Goal: Task Accomplishment & Management: Manage account settings

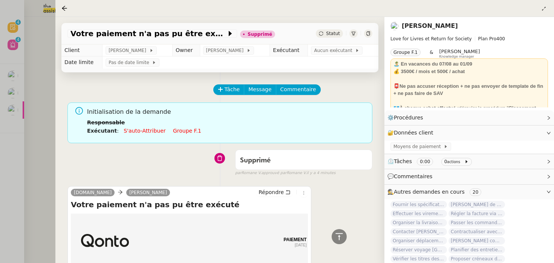
scroll to position [1138, 0]
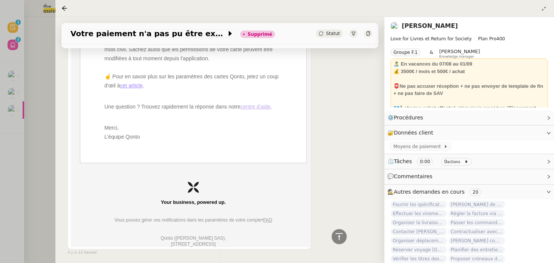
click at [48, 92] on div at bounding box center [277, 131] width 554 height 263
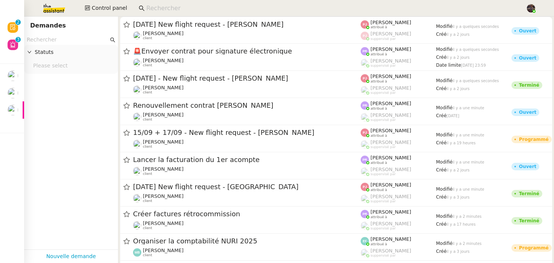
click at [75, 172] on app-tickets-filter "Statuts Please select" at bounding box center [71, 142] width 94 height 215
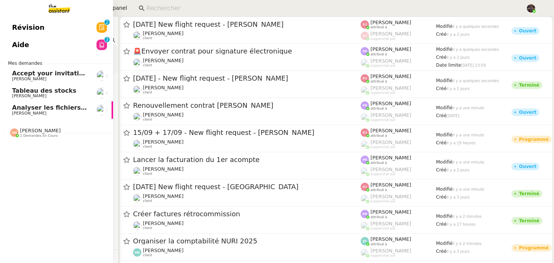
click at [49, 29] on link "Révision 0 1 2 3 4 5 6 7 8 9" at bounding box center [56, 27] width 113 height 17
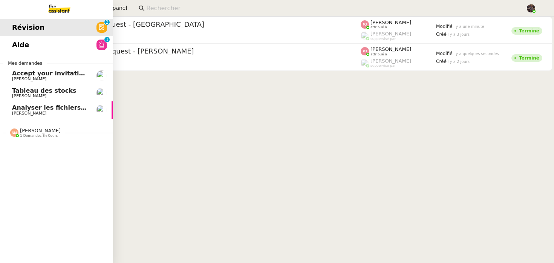
click at [53, 52] on link "Aide 0 1 2 3 4 5 6 7 8 9" at bounding box center [56, 44] width 113 height 17
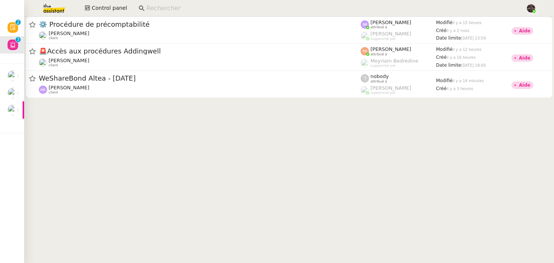
click at [193, 154] on cdk-virtual-scroll-viewport "⚙️ Procédure de précomptabilité Colin Chaffotte client Stéphanie Rakotosalama a…" at bounding box center [289, 140] width 530 height 246
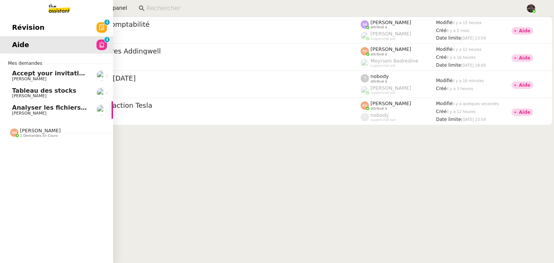
click at [23, 21] on link "Révision 0 1 2 3 4 5 6 7 8 9" at bounding box center [56, 27] width 113 height 17
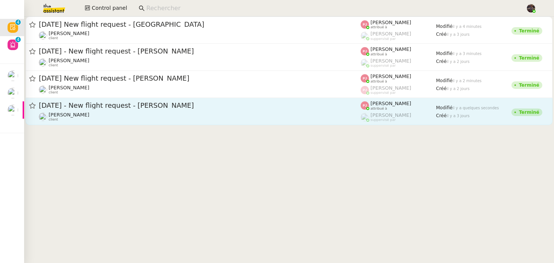
click at [208, 113] on div "Louis Frei client" at bounding box center [200, 117] width 322 height 10
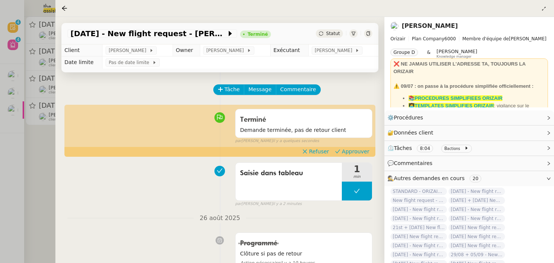
click at [165, 197] on div "Saisie dans tableau 1 min false par Pauline J. il y a 2 minutes" at bounding box center [219, 183] width 305 height 48
click at [48, 162] on div at bounding box center [277, 131] width 554 height 263
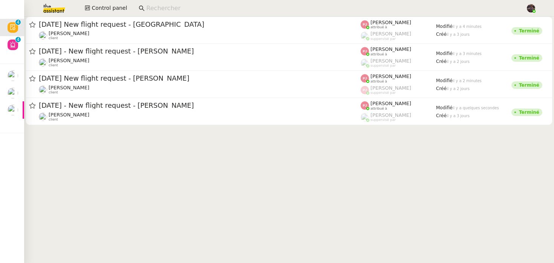
click at [52, 3] on img at bounding box center [48, 8] width 58 height 17
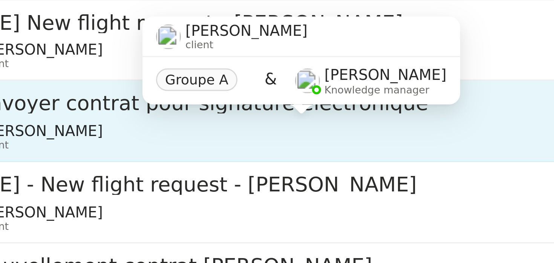
click at [215, 60] on div "Segolène Labinsky client" at bounding box center [246, 63] width 227 height 10
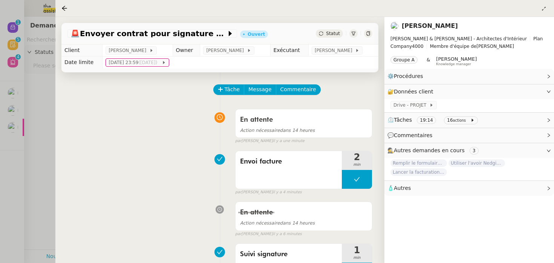
click at [18, 149] on div at bounding box center [277, 131] width 554 height 263
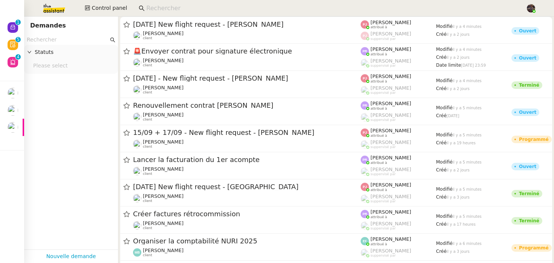
click at [176, 11] on input at bounding box center [332, 8] width 372 height 10
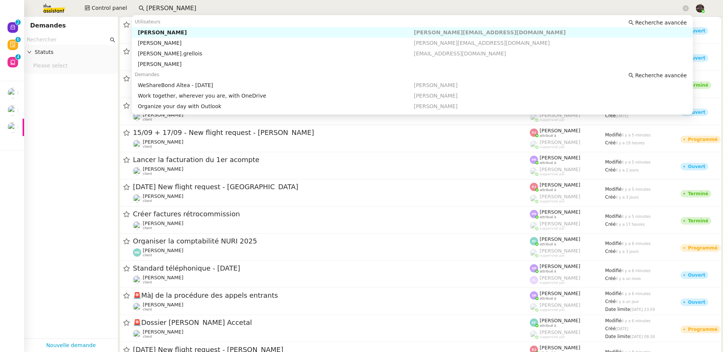
click at [187, 31] on div "[PERSON_NAME]" at bounding box center [276, 32] width 276 height 7
type input "henri grellois"
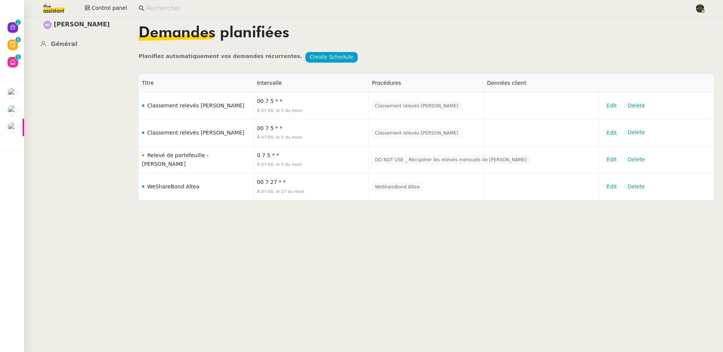
click at [48, 9] on img at bounding box center [48, 8] width 58 height 17
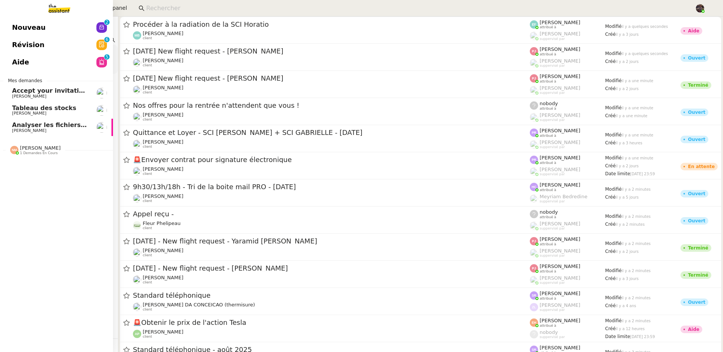
click at [17, 30] on span "Nouveau" at bounding box center [29, 27] width 34 height 11
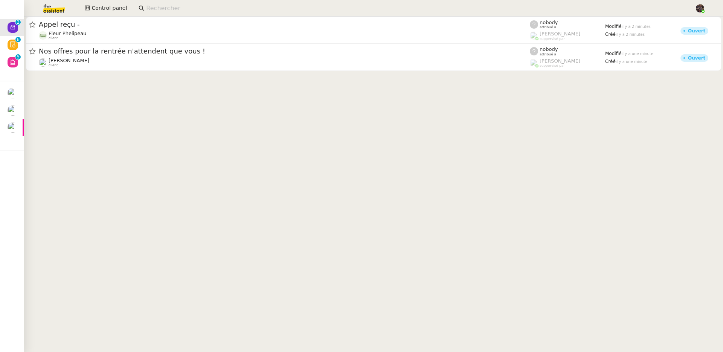
drag, startPoint x: 232, startPoint y: 166, endPoint x: 223, endPoint y: 168, distance: 8.5
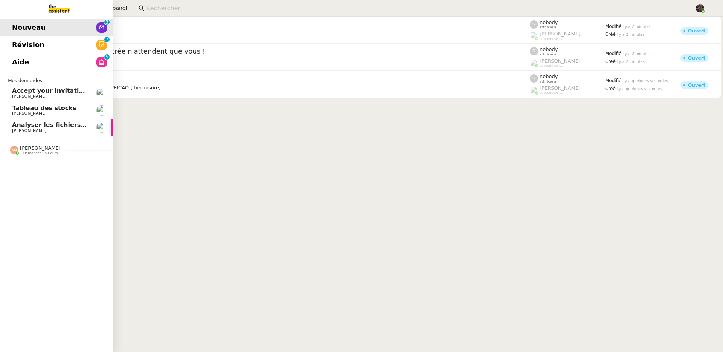
click at [53, 114] on span "[PERSON_NAME]" at bounding box center [50, 113] width 76 height 5
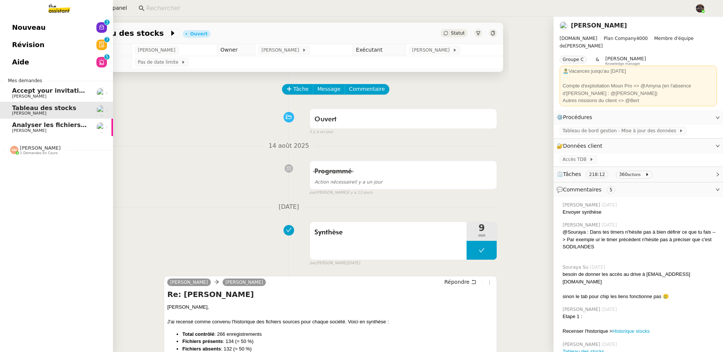
click at [78, 132] on span "[PERSON_NAME]" at bounding box center [50, 130] width 76 height 5
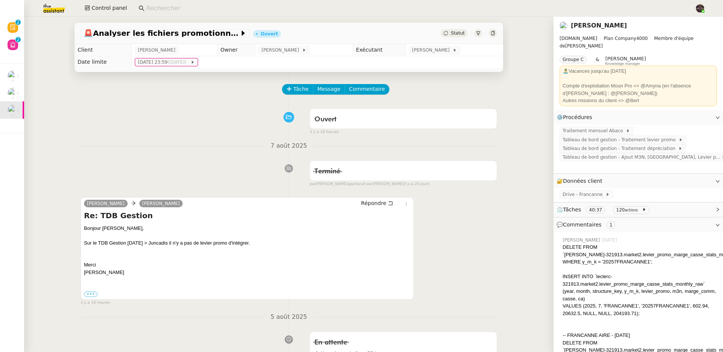
click at [162, 12] on input at bounding box center [416, 8] width 541 height 10
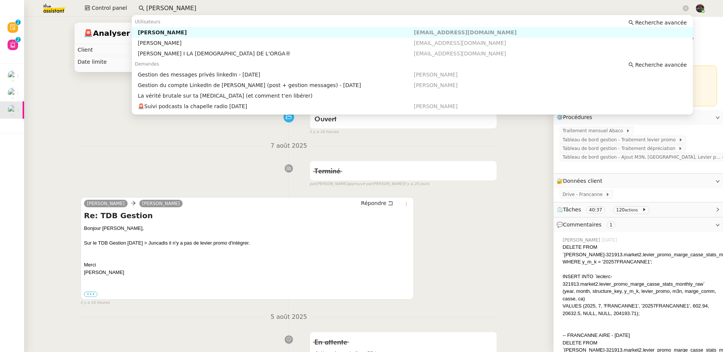
click at [145, 34] on div "[PERSON_NAME]" at bounding box center [276, 32] width 276 height 7
type input "[PERSON_NAME]"
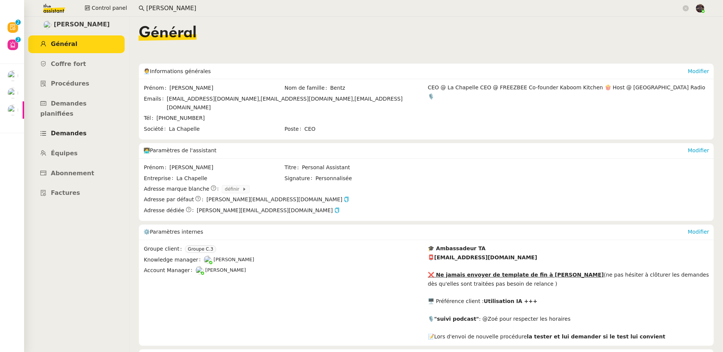
click at [66, 130] on span "Demandes" at bounding box center [69, 133] width 36 height 7
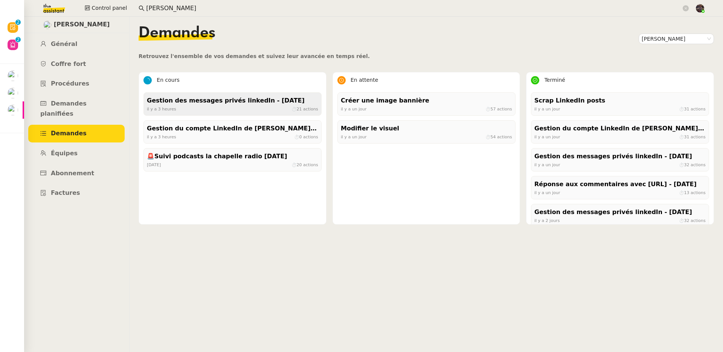
click at [232, 112] on div "il y a 3 heures ⏱ 21 actions" at bounding box center [232, 108] width 171 height 7
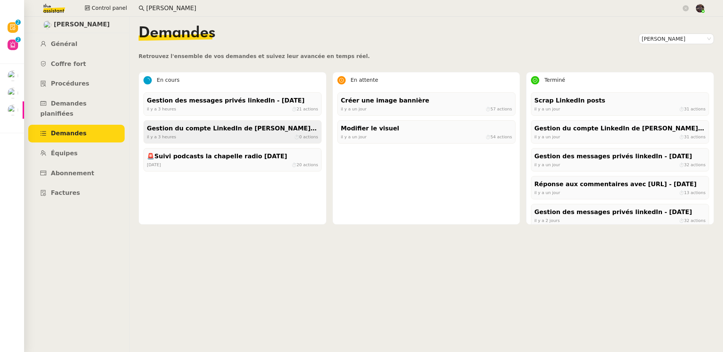
click at [268, 125] on div "Gestion du compte LinkedIn de [PERSON_NAME] (post + gestion messages) - [DATE]" at bounding box center [232, 129] width 171 height 10
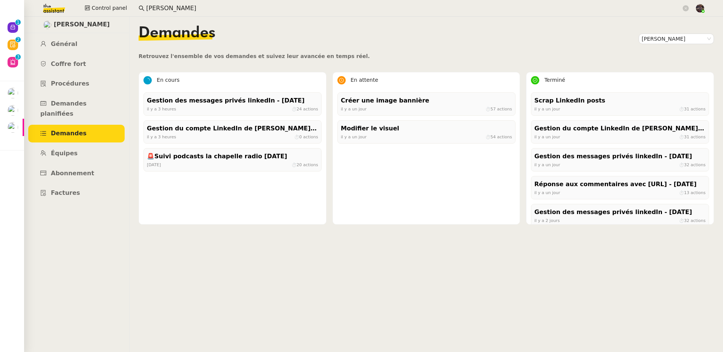
click at [246, 9] on input "[PERSON_NAME]" at bounding box center [413, 8] width 535 height 10
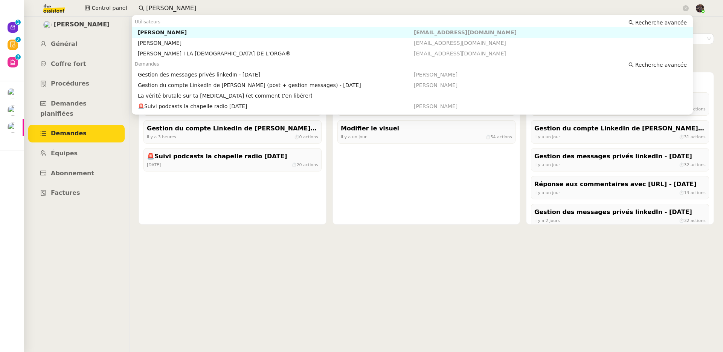
click at [246, 9] on input "[PERSON_NAME]" at bounding box center [413, 8] width 535 height 10
click at [338, 32] on div "[PERSON_NAME]" at bounding box center [276, 32] width 276 height 7
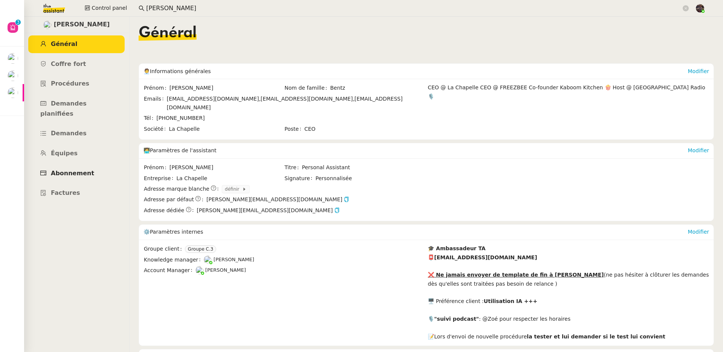
click at [93, 165] on link "Abonnement" at bounding box center [76, 174] width 96 height 18
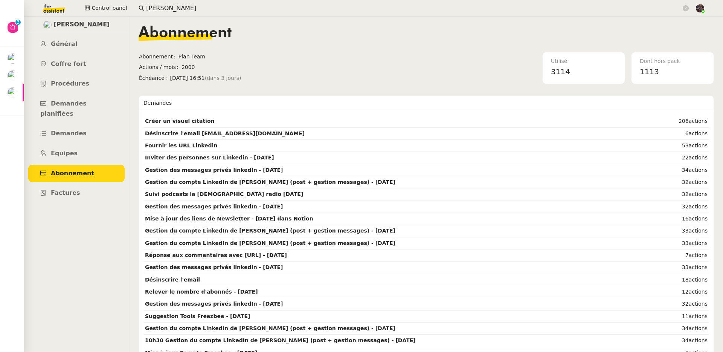
scroll to position [2, 0]
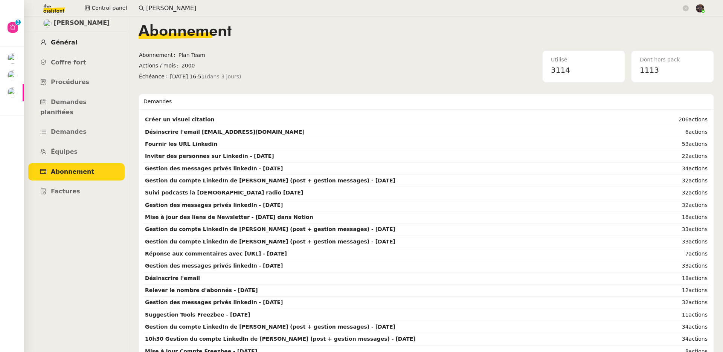
click at [82, 45] on link "Général" at bounding box center [76, 43] width 96 height 18
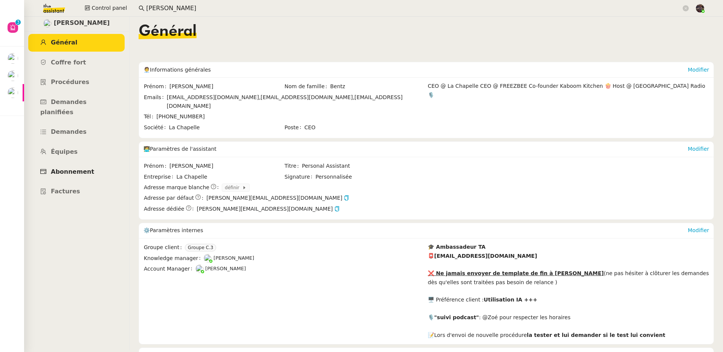
click at [80, 163] on link "Abonnement" at bounding box center [76, 172] width 96 height 18
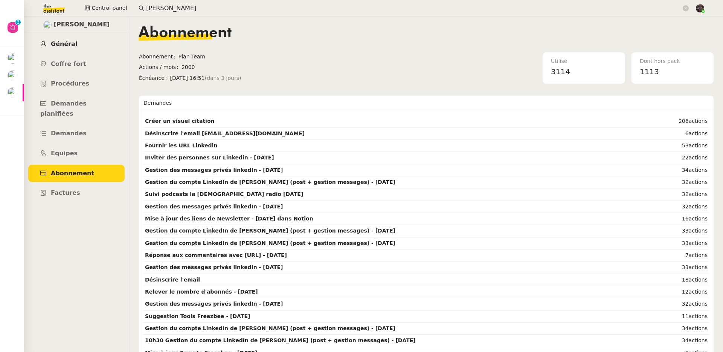
click at [80, 39] on link "Général" at bounding box center [76, 44] width 96 height 18
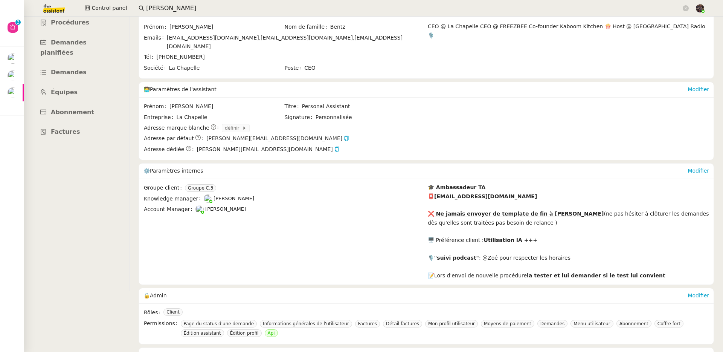
scroll to position [89, 0]
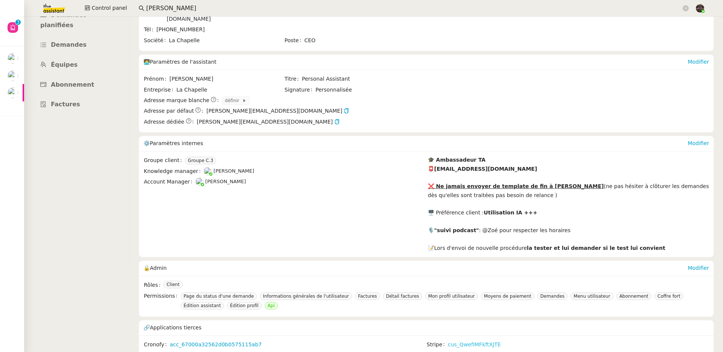
click at [467, 340] on link "cus_QwefIMFkftXJTE" at bounding box center [474, 344] width 53 height 9
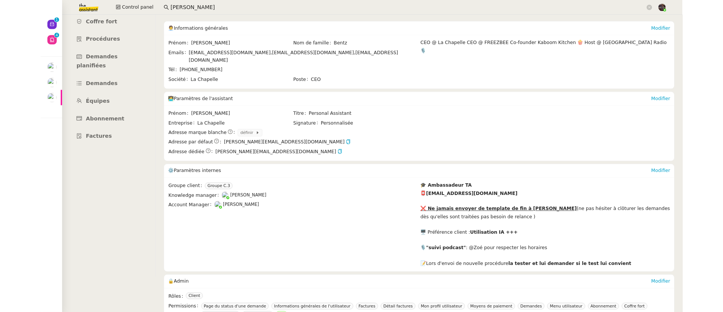
scroll to position [0, 0]
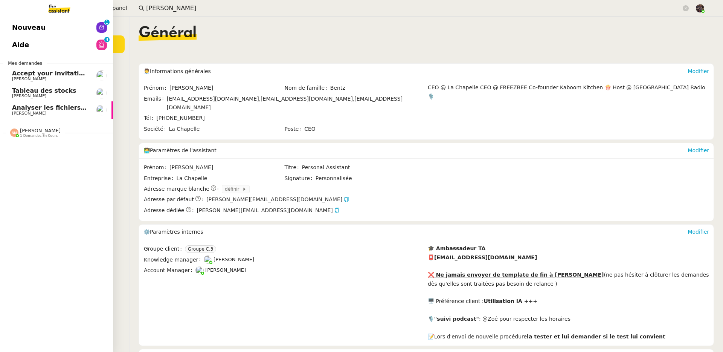
click at [9, 34] on link "Nouveau 0 1 2 3 4 5 6 7 8 9" at bounding box center [56, 27] width 113 height 17
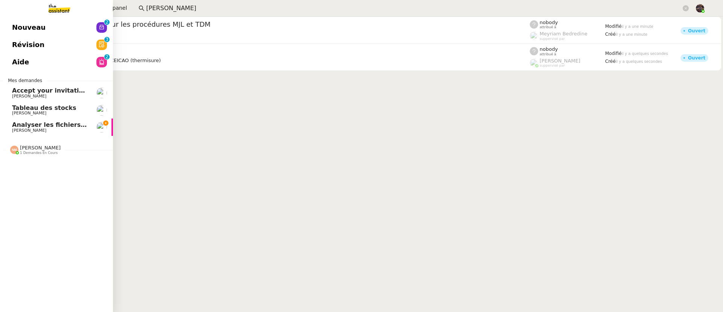
click at [11, 126] on link "Analyser les fichiers promotionnels [PERSON_NAME]" at bounding box center [56, 127] width 113 height 17
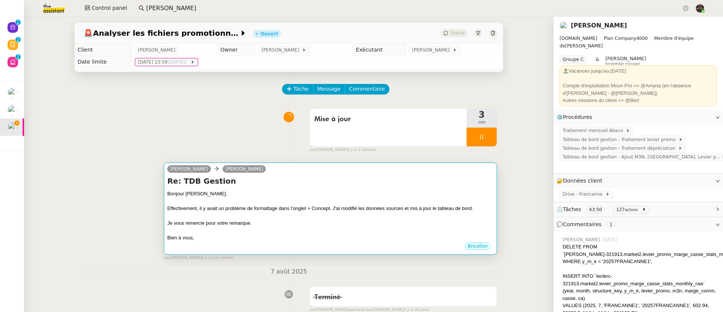
click at [302, 197] on div "Bonjour [PERSON_NAME]," at bounding box center [330, 194] width 327 height 8
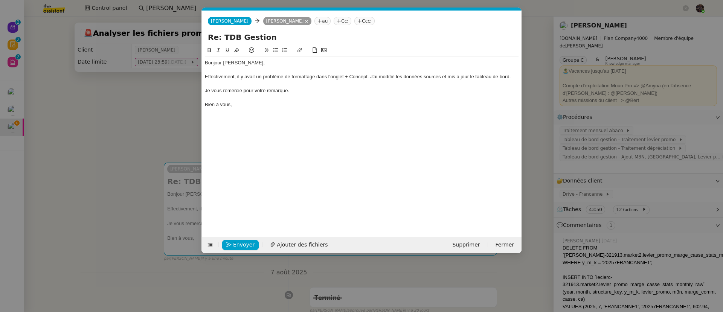
scroll to position [0, 16]
click at [236, 244] on span "Envoyer" at bounding box center [243, 245] width 21 height 9
click at [236, 244] on span "Confirmer l'envoi" at bounding box center [255, 245] width 45 height 9
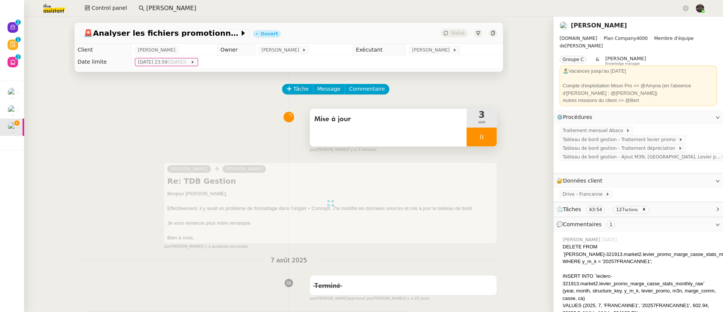
click at [479, 142] on div at bounding box center [482, 137] width 30 height 19
click at [482, 142] on button at bounding box center [489, 137] width 15 height 19
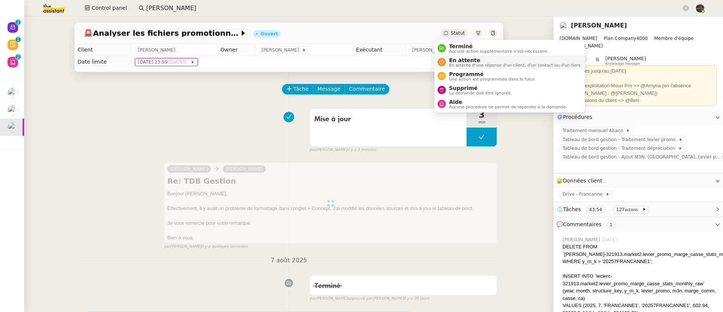
click at [465, 59] on span "En attente" at bounding box center [515, 60] width 133 height 6
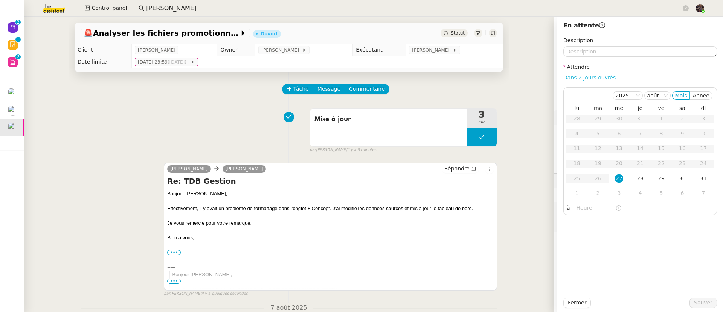
click at [584, 79] on link "Dans 2 jours ouvrés" at bounding box center [589, 78] width 52 height 6
type input "07:00"
click at [701, 298] on button "Sauver" at bounding box center [703, 303] width 27 height 11
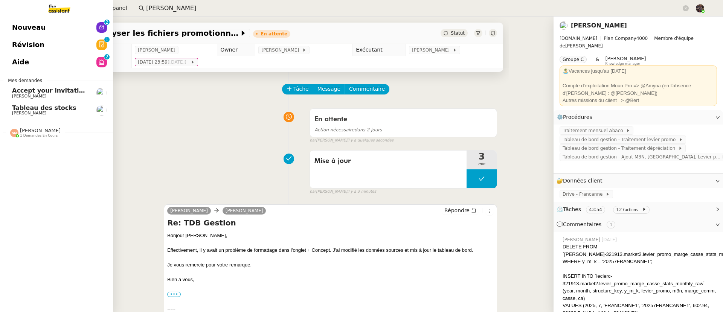
click at [29, 116] on link "Tableau des stocks [PERSON_NAME]" at bounding box center [56, 110] width 113 height 17
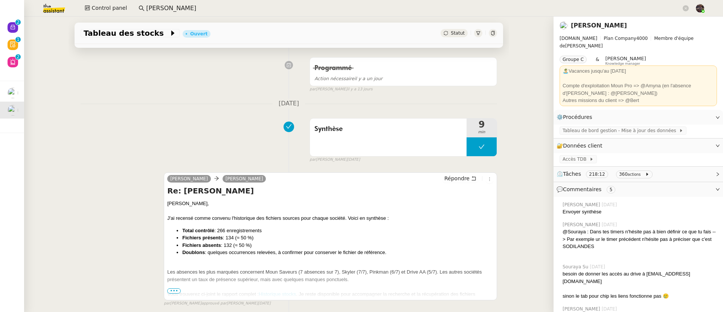
scroll to position [159, 0]
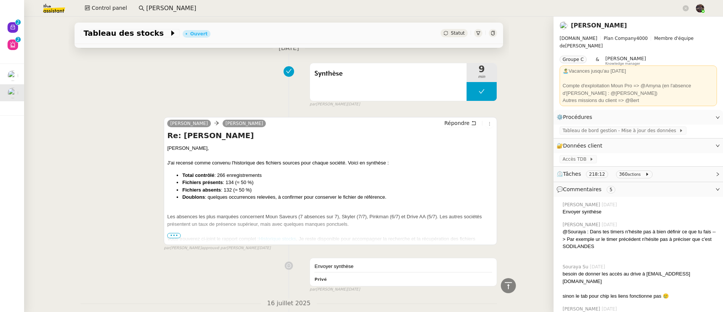
click at [169, 238] on span "•••" at bounding box center [174, 235] width 14 height 5
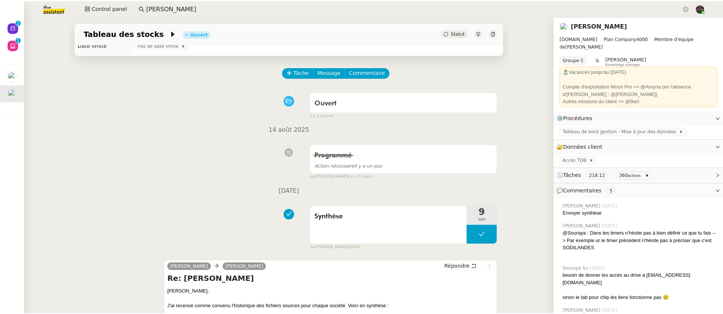
scroll to position [0, 0]
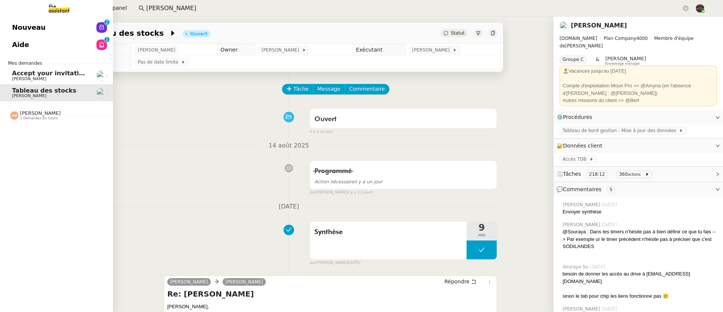
click at [16, 32] on span "Nouveau" at bounding box center [29, 27] width 34 height 11
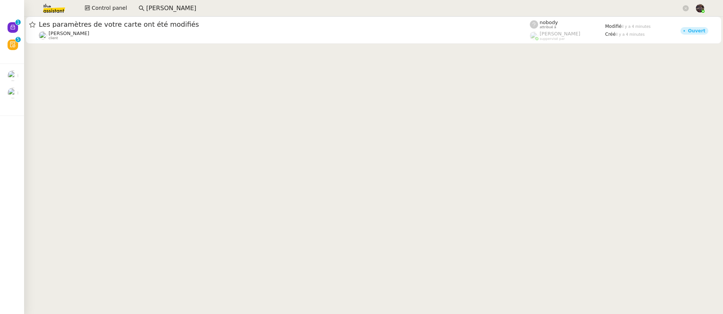
click at [149, 8] on input "[PERSON_NAME]" at bounding box center [413, 8] width 535 height 10
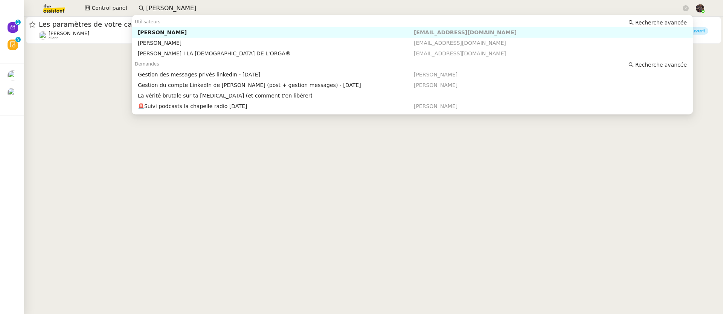
click at [149, 8] on input "[PERSON_NAME]" at bounding box center [413, 8] width 535 height 10
click at [169, 29] on div "[PERSON_NAME]" at bounding box center [276, 32] width 276 height 7
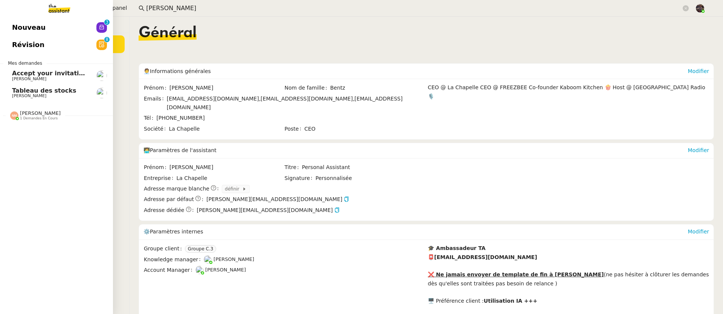
click at [17, 29] on span "Nouveau" at bounding box center [29, 27] width 34 height 11
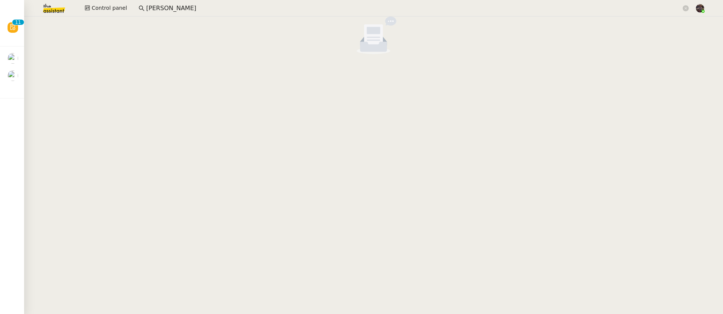
click at [161, 9] on input "[PERSON_NAME]" at bounding box center [413, 8] width 535 height 10
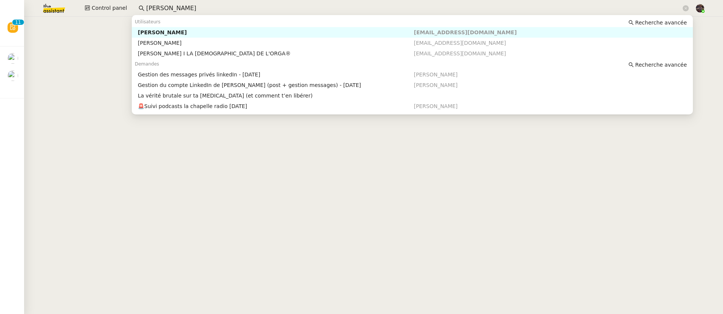
click at [161, 9] on input "[PERSON_NAME]" at bounding box center [413, 8] width 535 height 10
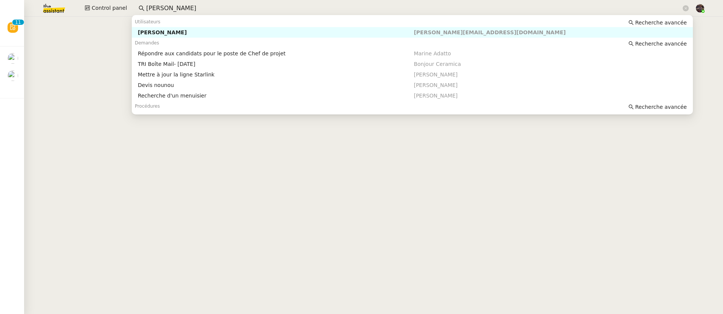
click at [214, 30] on div "[PERSON_NAME]" at bounding box center [276, 32] width 276 height 7
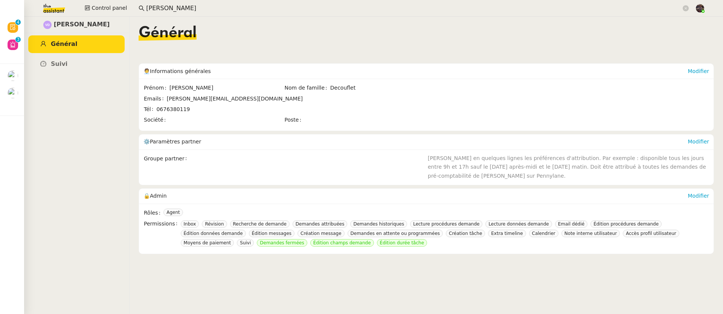
click at [177, 8] on input "[PERSON_NAME]" at bounding box center [413, 8] width 535 height 10
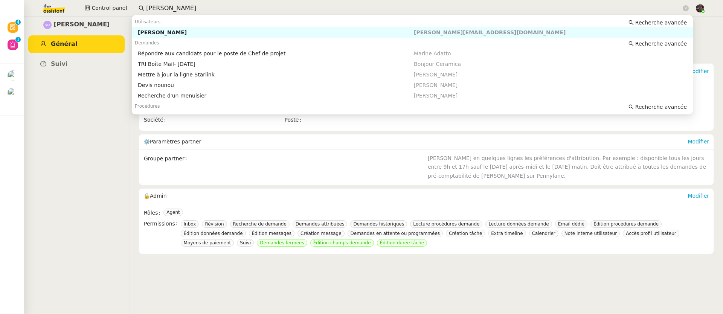
click at [177, 8] on input "[PERSON_NAME]" at bounding box center [413, 8] width 535 height 10
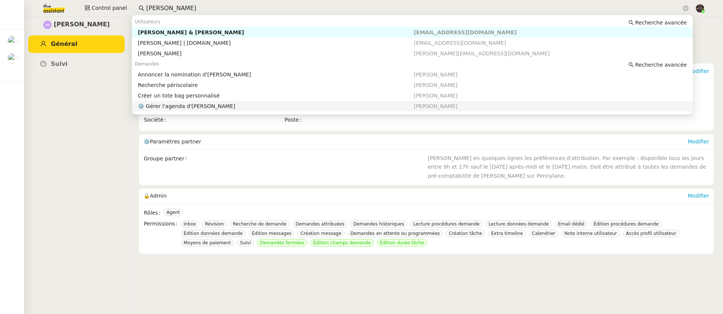
click at [125, 201] on div "[PERSON_NAME] Général [PERSON_NAME]" at bounding box center [76, 166] width 105 height 298
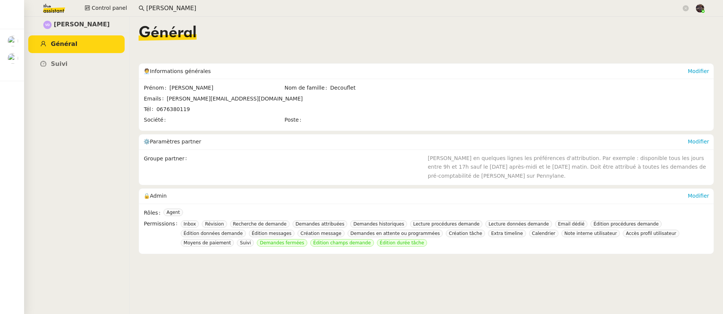
click at [69, 10] on img at bounding box center [48, 8] width 58 height 17
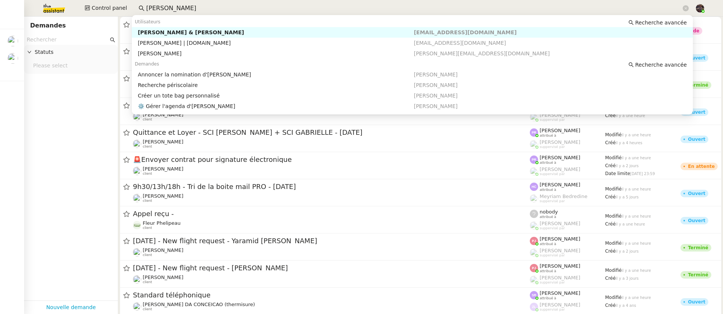
click at [176, 12] on input "[PERSON_NAME]" at bounding box center [413, 8] width 535 height 10
click at [172, 8] on input "[PERSON_NAME]" at bounding box center [413, 8] width 535 height 10
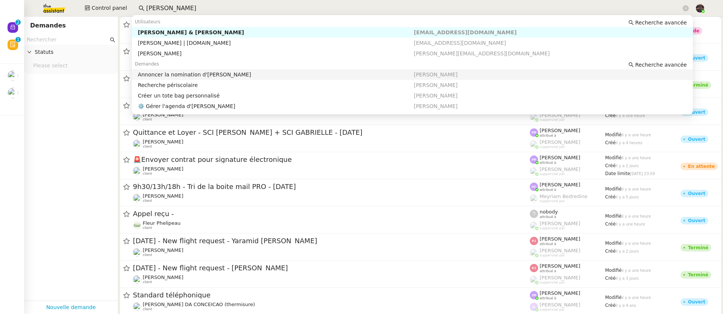
click at [172, 8] on input "[PERSON_NAME]" at bounding box center [413, 8] width 535 height 10
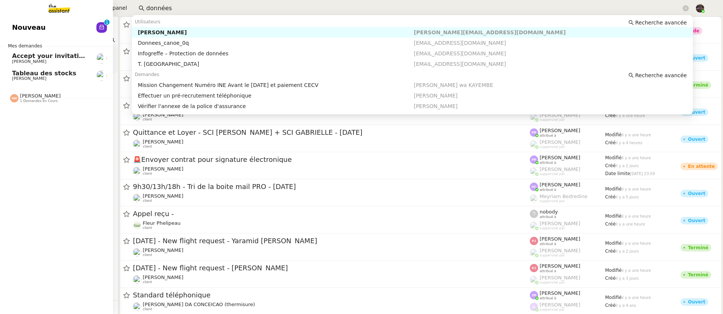
click at [17, 74] on span "Tableau des stocks" at bounding box center [44, 73] width 64 height 7
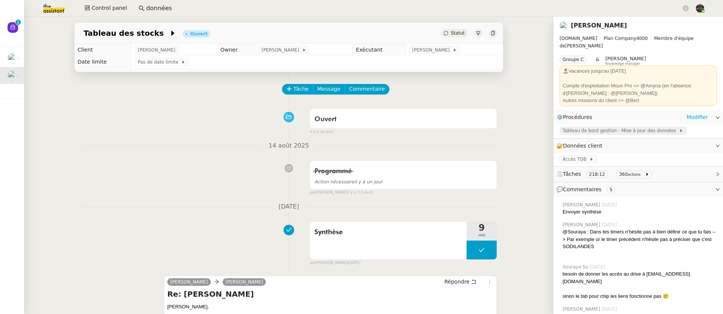
click at [583, 130] on span "Tableau de bord gestion - Mise à jour des données" at bounding box center [621, 131] width 116 height 8
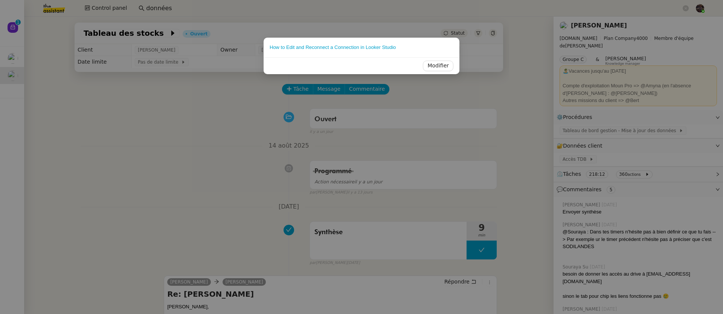
click at [572, 113] on nz-modal-container "How to Edit and Reconnect a Connection in Looker Studio Modifier" at bounding box center [361, 157] width 723 height 314
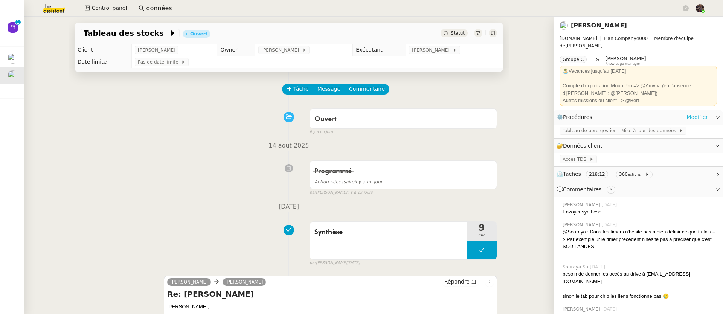
click at [687, 114] on link "Modifier" at bounding box center [697, 117] width 21 height 9
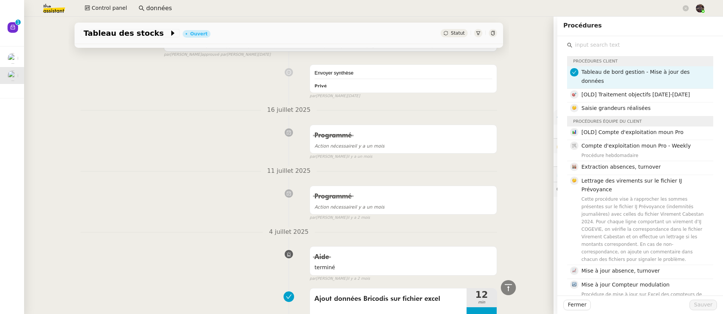
click at [213, 158] on div "Programmé Action nécessaire [DATE] false par [PERSON_NAME] [DATE]" at bounding box center [289, 140] width 417 height 39
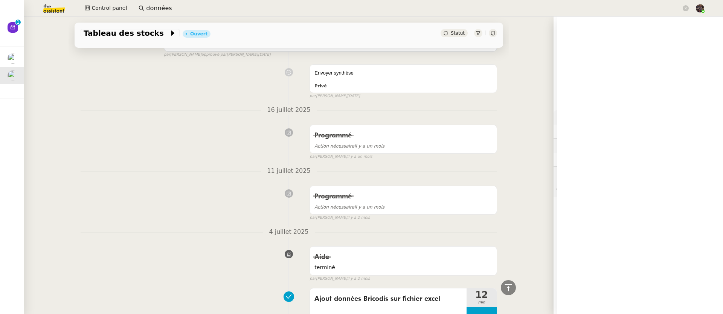
scroll to position [351, 0]
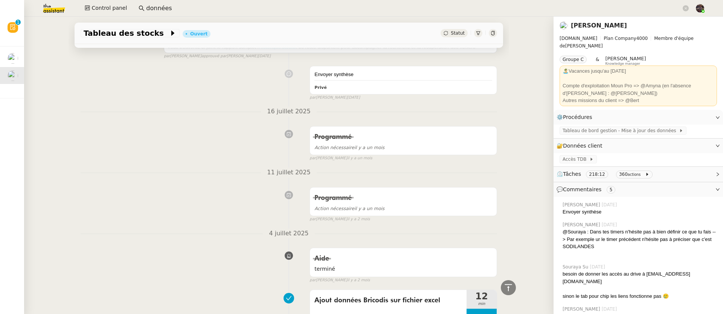
click at [171, 13] on nz-input-group "données" at bounding box center [413, 8] width 559 height 11
click at [163, 9] on input "données" at bounding box center [413, 8] width 535 height 10
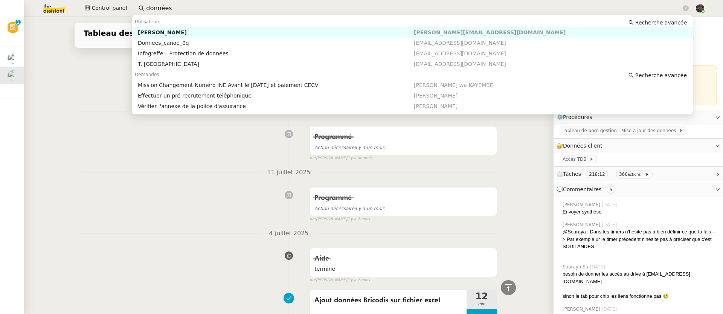
click at [163, 9] on input "données" at bounding box center [413, 8] width 535 height 10
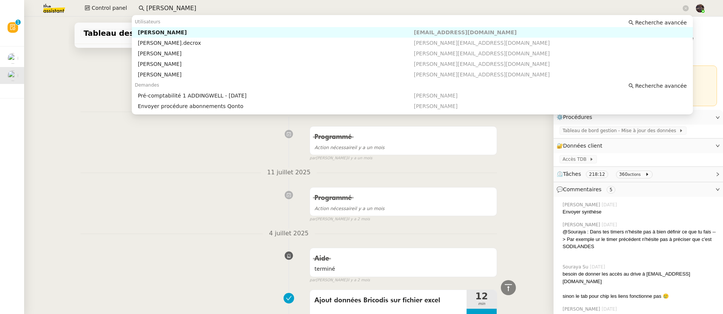
click at [159, 29] on div "[PERSON_NAME]" at bounding box center [276, 32] width 276 height 7
type input "[PERSON_NAME]"
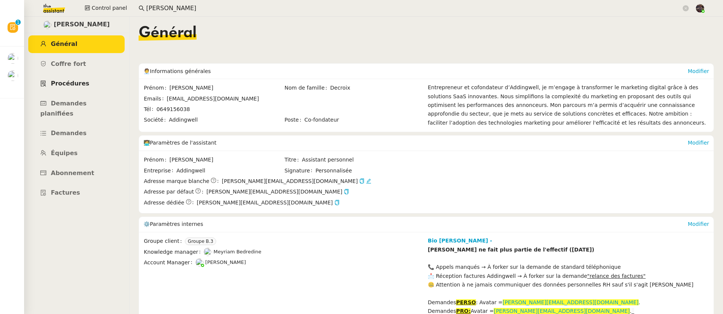
click at [72, 85] on span "Procédures" at bounding box center [70, 83] width 38 height 7
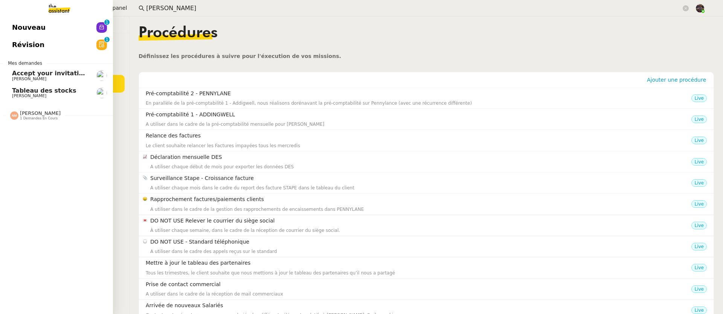
click at [40, 91] on span "Tableau des stocks" at bounding box center [44, 90] width 64 height 7
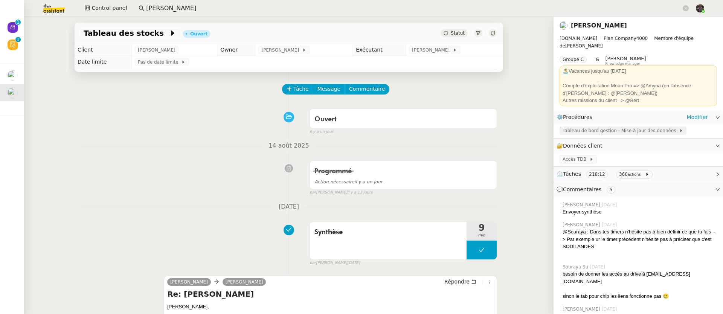
click at [614, 127] on span "Tableau de bord gestion - Mise à jour des données" at bounding box center [621, 131] width 116 height 8
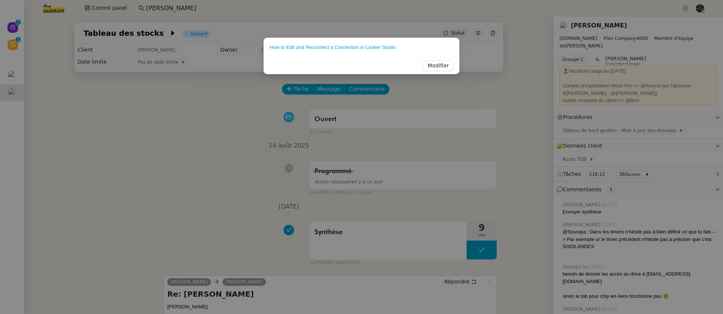
click at [596, 98] on nz-modal-container "How to Edit and Reconnect a Connection in Looker Studio Modifier" at bounding box center [361, 157] width 723 height 314
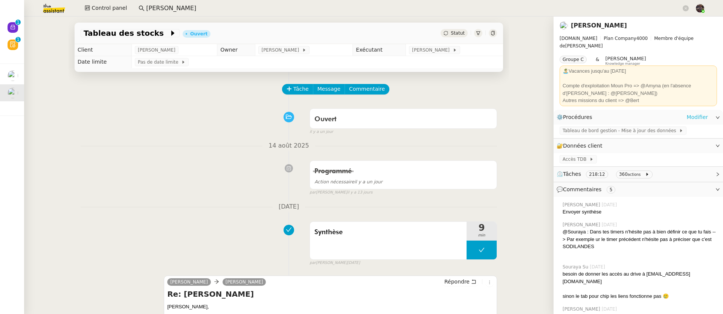
click at [691, 113] on link "Modifier" at bounding box center [697, 117] width 21 height 9
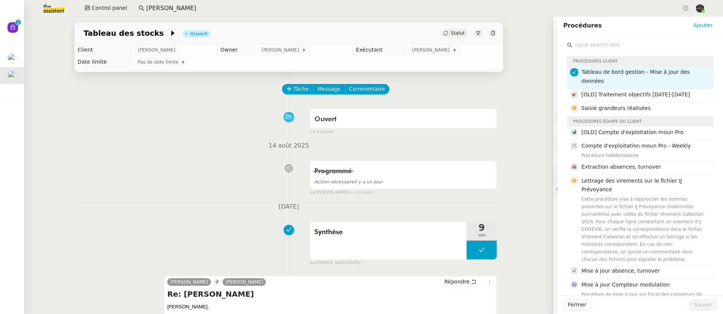
click at [578, 24] on span "Procédures" at bounding box center [582, 25] width 38 height 7
click at [507, 92] on div "Tableau des stocks Ouvert Statut Client [PERSON_NAME] Owner [PERSON_NAME] Exécu…" at bounding box center [289, 166] width 530 height 298
click at [510, 90] on div "Tableau des stocks Ouvert Statut Client [PERSON_NAME] Owner [PERSON_NAME] Exécu…" at bounding box center [289, 166] width 530 height 298
click at [488, 90] on div "Tâche Message Commentaire" at bounding box center [390, 93] width 214 height 18
click at [481, 90] on div "Tâche Message Commentaire" at bounding box center [390, 93] width 214 height 18
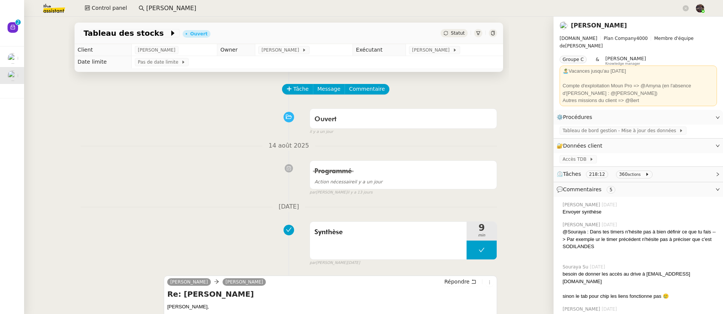
click at [599, 26] on link "[PERSON_NAME]" at bounding box center [599, 25] width 56 height 7
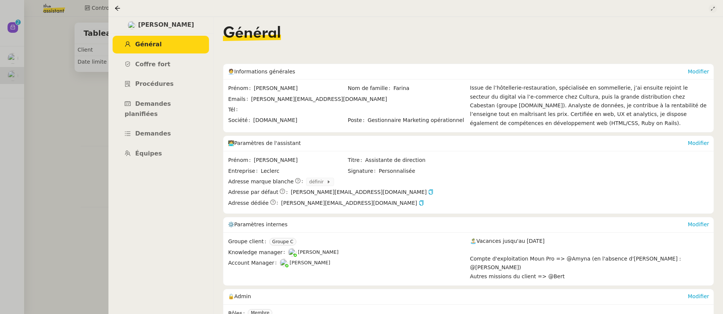
click at [710, 8] on icon at bounding box center [713, 8] width 8 height 5
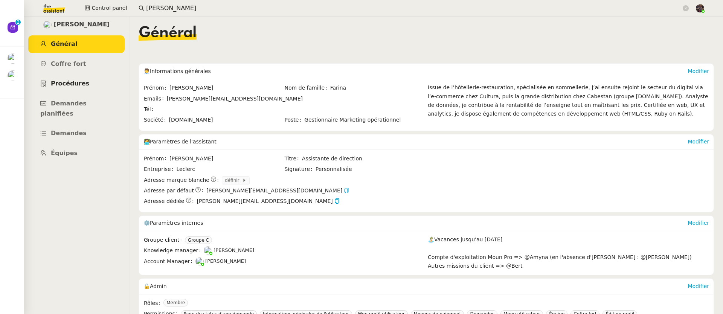
click at [74, 82] on span "Procédures" at bounding box center [70, 83] width 38 height 7
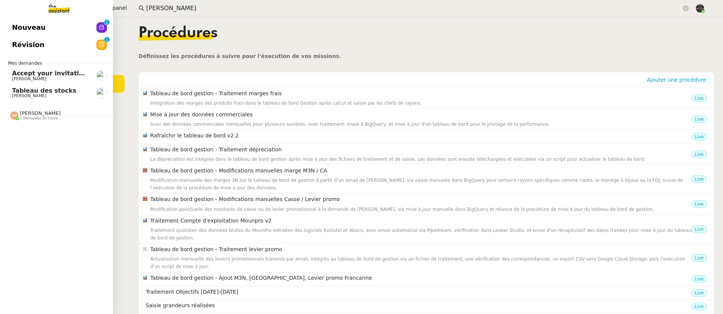
click at [44, 116] on span "[PERSON_NAME]" at bounding box center [40, 113] width 41 height 6
click at [52, 128] on span "Créer une matrice à partir des exports" at bounding box center [78, 129] width 133 height 7
